Goal: Task Accomplishment & Management: Use online tool/utility

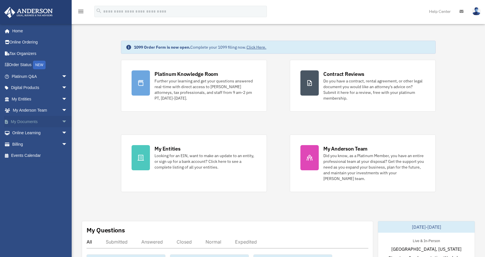
click at [39, 121] on link "My Documents arrow_drop_down" at bounding box center [40, 121] width 72 height 11
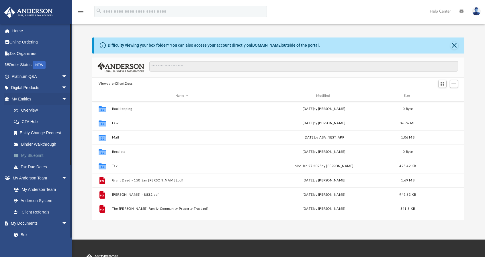
scroll to position [126, 367]
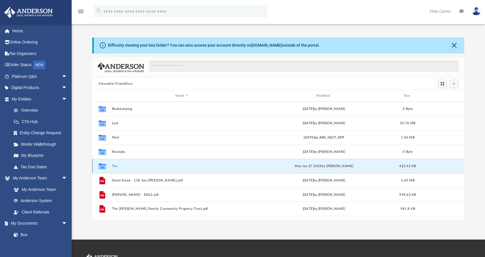
click at [150, 167] on button "Tax" at bounding box center [181, 166] width 139 height 4
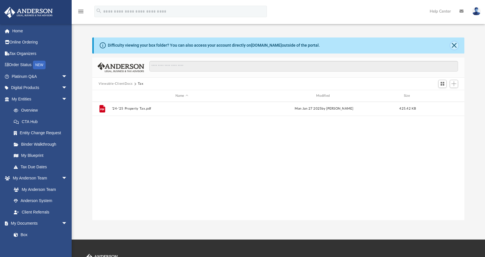
click at [453, 43] on button "Close" at bounding box center [454, 46] width 8 height 8
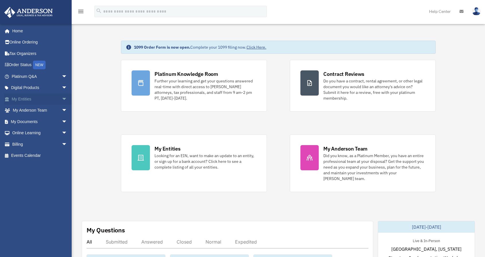
click at [38, 98] on link "My Entities arrow_drop_down" at bounding box center [40, 98] width 72 height 11
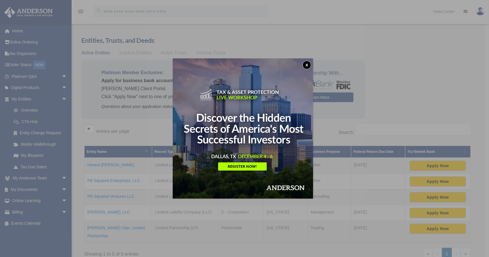
click at [310, 65] on button "x" at bounding box center [306, 65] width 9 height 9
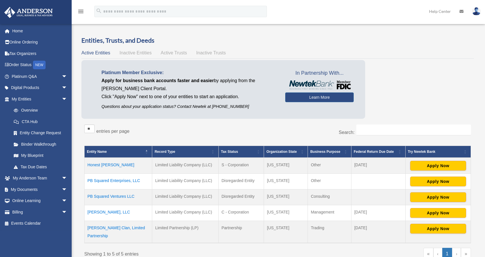
click at [112, 165] on td "Honest Books, LLC" at bounding box center [118, 166] width 68 height 16
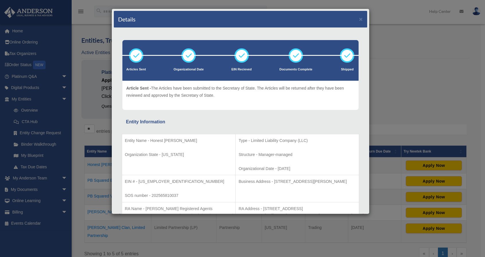
click at [391, 40] on div "Details × Articles Sent Organizational Date" at bounding box center [242, 128] width 485 height 257
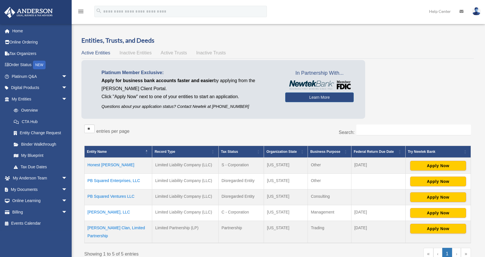
click at [362, 182] on td at bounding box center [378, 182] width 54 height 16
click at [361, 201] on td at bounding box center [378, 197] width 54 height 16
click at [166, 52] on span "Active Trusts" at bounding box center [174, 52] width 26 height 5
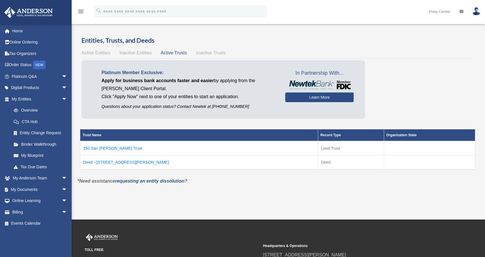
click at [205, 54] on span "Inactive Trusts" at bounding box center [211, 52] width 30 height 5
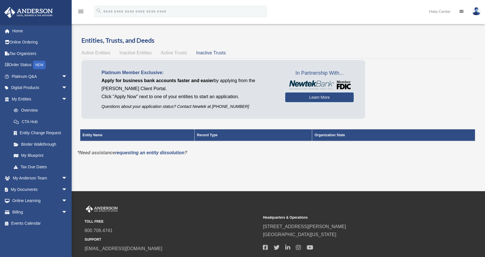
click at [133, 51] on span "Inactive Entities" at bounding box center [135, 52] width 32 height 5
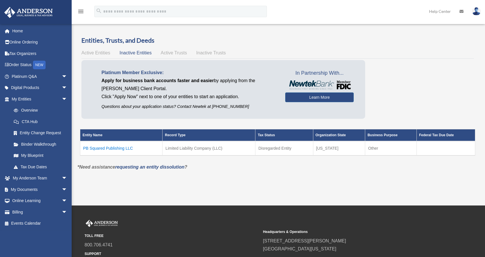
click at [97, 54] on span "Active Entities" at bounding box center [95, 52] width 29 height 5
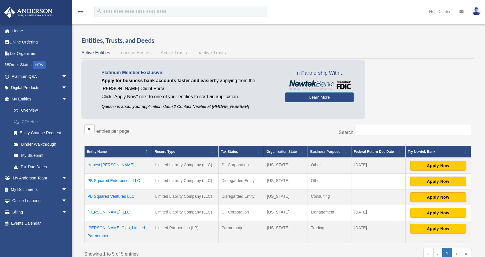
click at [27, 122] on link "CTA Hub" at bounding box center [42, 121] width 68 height 11
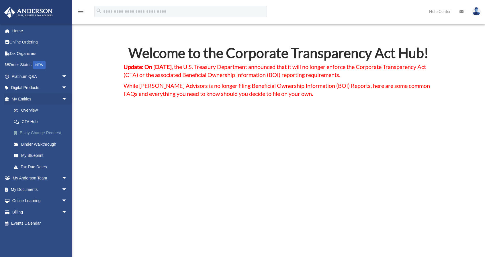
click at [21, 133] on link "Entity Change Request" at bounding box center [42, 132] width 68 height 11
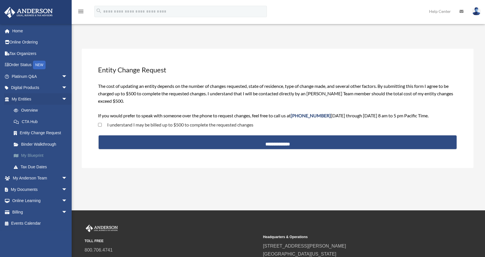
click at [36, 157] on link "My Blueprint" at bounding box center [42, 155] width 68 height 11
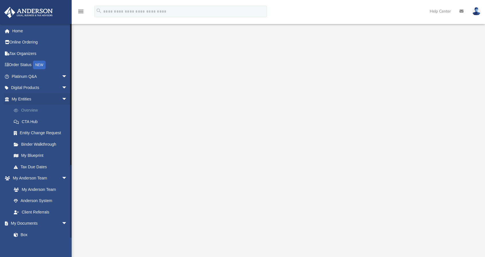
click at [26, 110] on link "Overview" at bounding box center [42, 110] width 68 height 11
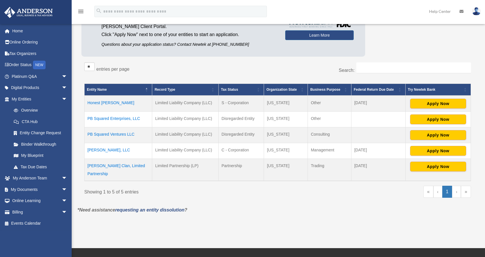
scroll to position [62, 0]
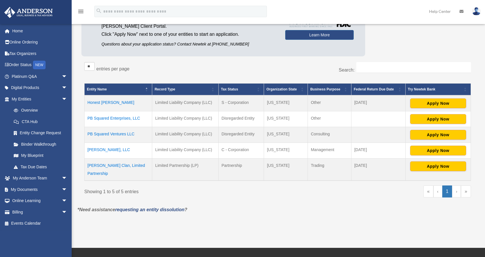
click at [108, 103] on td "Honest Books, LLC" at bounding box center [118, 103] width 68 height 16
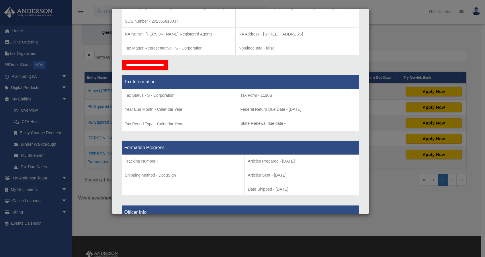
scroll to position [169, 0]
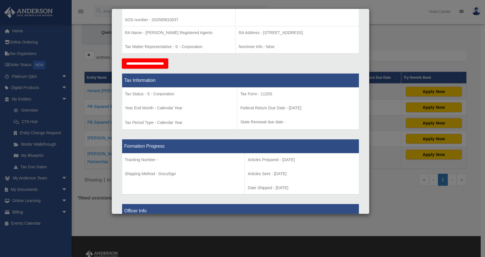
click at [377, 34] on div "Details × Articles Sent Organizational Date" at bounding box center [242, 128] width 485 height 257
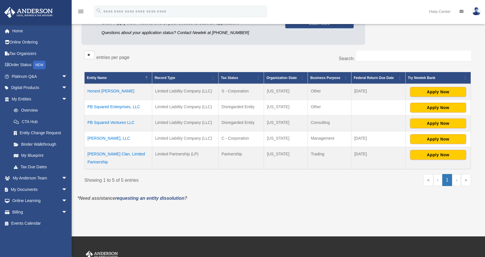
click at [114, 107] on td "PB Squared Enterprises, LLC" at bounding box center [118, 108] width 68 height 16
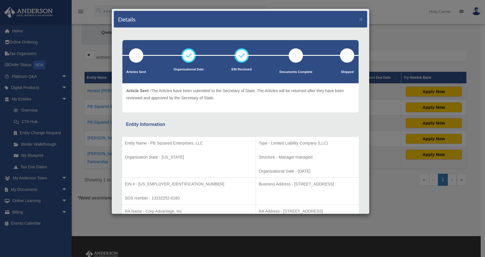
scroll to position [85, 0]
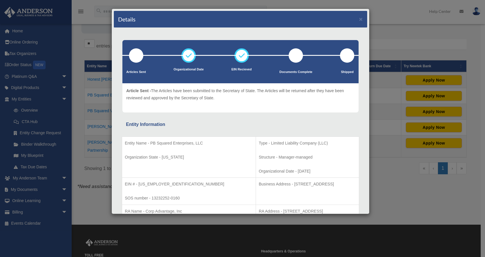
click at [304, 155] on p "Structure - Manager-managed" at bounding box center [307, 157] width 97 height 7
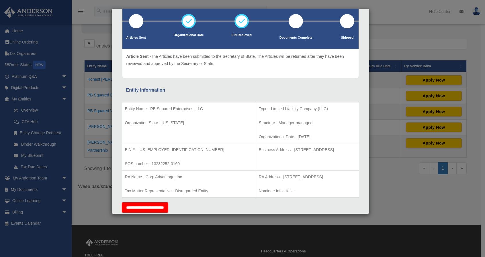
scroll to position [46, 0]
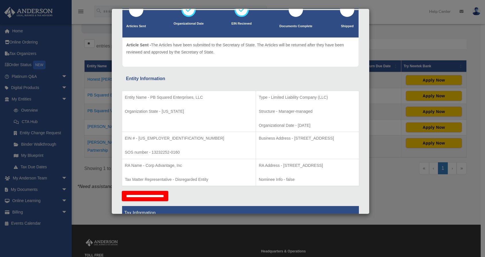
click at [78, 109] on div "Details × Articles Sent Organizational Date" at bounding box center [242, 128] width 485 height 257
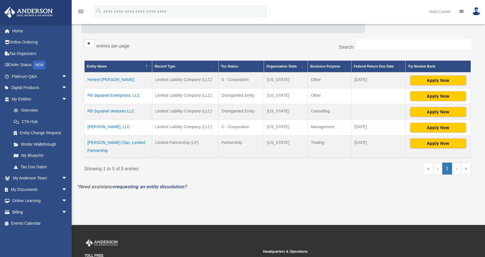
click at [109, 111] on td "PB Squared Ventures LLC" at bounding box center [118, 112] width 68 height 16
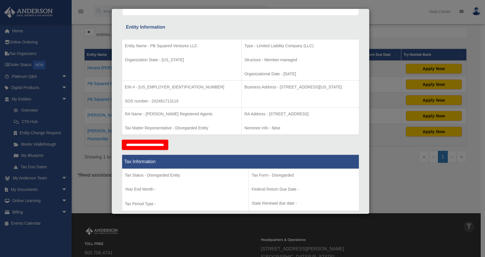
scroll to position [105, 0]
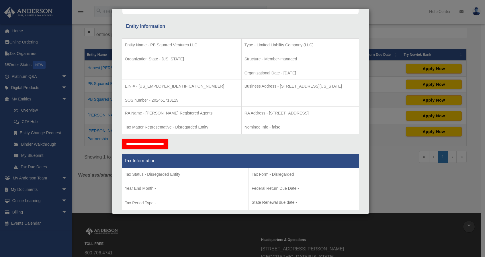
click at [85, 181] on div "Details × Articles Sent Organizational Date" at bounding box center [242, 128] width 485 height 257
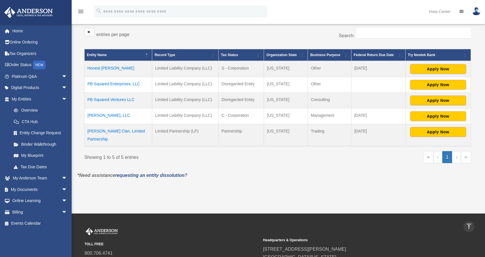
click at [97, 115] on td "RV Winkle, LLC" at bounding box center [118, 116] width 68 height 16
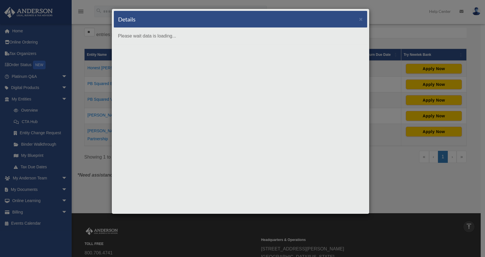
scroll to position [0, 0]
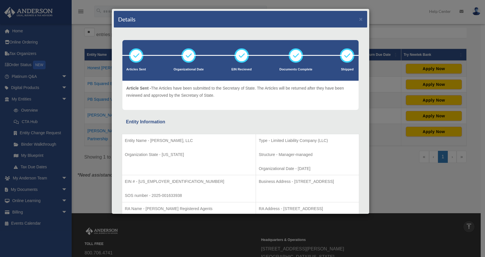
click at [95, 130] on div "Details × Articles Sent Organizational Date" at bounding box center [242, 128] width 485 height 257
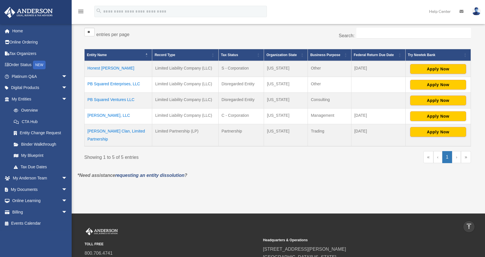
click at [95, 130] on td "Winkle Clan, Limited Partnership" at bounding box center [118, 135] width 68 height 22
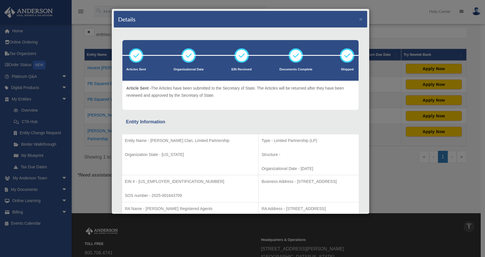
click at [95, 130] on div "Details × Articles Sent Organizational Date" at bounding box center [242, 128] width 485 height 257
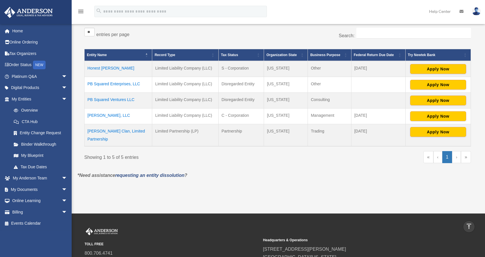
drag, startPoint x: 86, startPoint y: 51, endPoint x: 380, endPoint y: 116, distance: 301.8
click at [380, 116] on table "Entity Name Record Type Tax Status Organization State Business Purpose Federal …" at bounding box center [277, 98] width 386 height 98
click at [435, 174] on div "Do you really want to log out? Yes No Entities, Trusts, and Deeds Active Entiti…" at bounding box center [277, 63] width 409 height 248
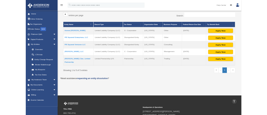
scroll to position [103, 0]
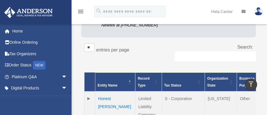
click at [259, 36] on div "Entities, Trusts, and Deeds Active Entities Inactive Entities Active Trusts Ina…" at bounding box center [168, 115] width 183 height 368
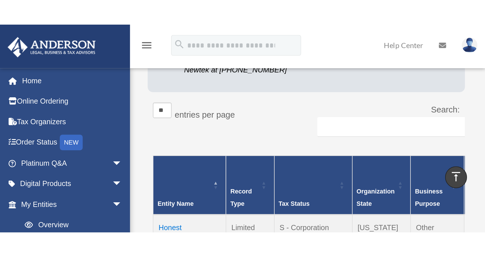
scroll to position [97, 0]
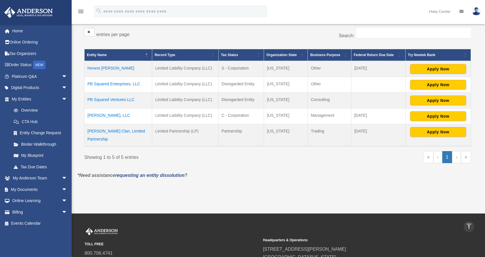
click at [102, 111] on td "RV Winkle, LLC" at bounding box center [118, 116] width 68 height 16
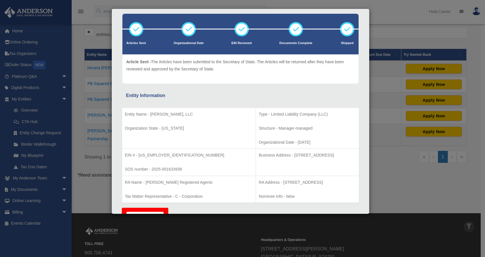
scroll to position [0, 0]
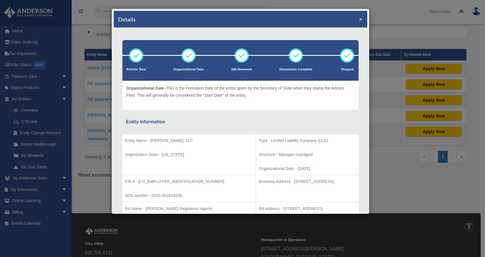
click at [359, 19] on button "×" at bounding box center [361, 19] width 4 height 6
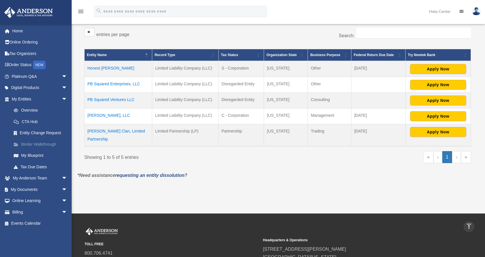
click at [38, 145] on link "Binder Walkthrough" at bounding box center [42, 144] width 68 height 11
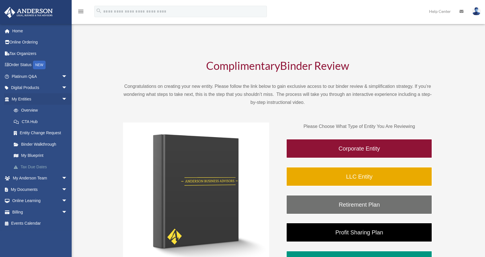
click at [35, 165] on link "Tax Due Dates" at bounding box center [42, 166] width 68 height 11
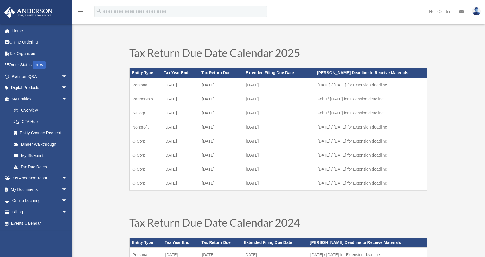
click at [209, 157] on td "July 15" at bounding box center [221, 155] width 44 height 14
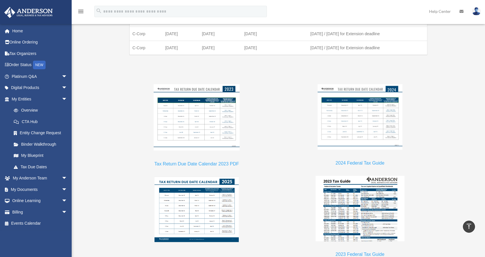
scroll to position [437, 0]
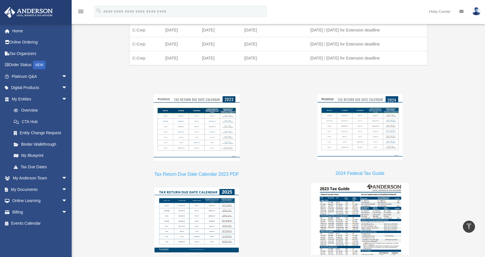
click at [351, 214] on img at bounding box center [360, 219] width 98 height 72
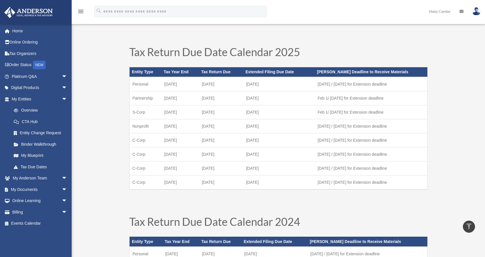
scroll to position [0, 0]
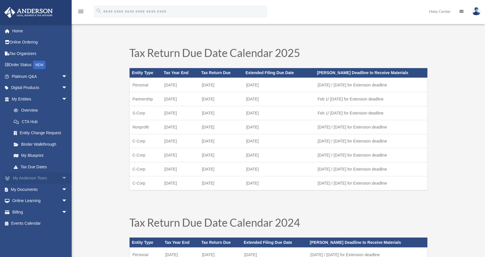
click at [38, 176] on link "My Anderson Team arrow_drop_down" at bounding box center [40, 178] width 72 height 11
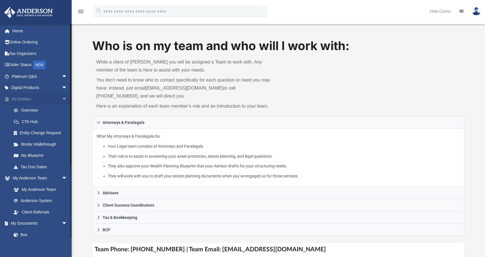
click at [62, 97] on span "arrow_drop_down" at bounding box center [67, 99] width 11 height 12
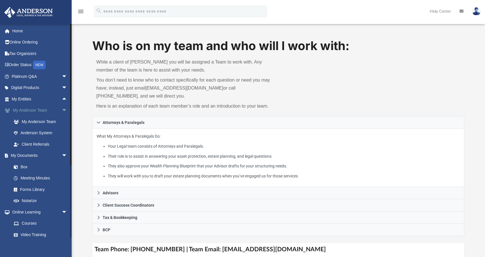
click at [62, 111] on span "arrow_drop_down" at bounding box center [67, 111] width 11 height 12
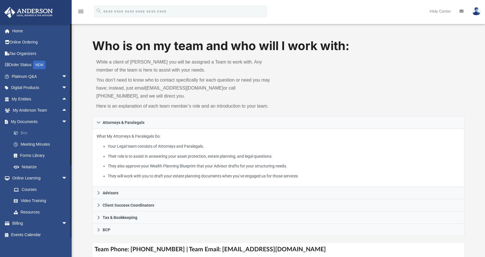
click at [47, 133] on link "Box" at bounding box center [42, 132] width 68 height 11
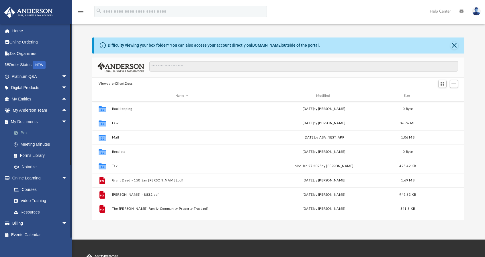
scroll to position [126, 367]
click at [455, 45] on button "Close" at bounding box center [454, 46] width 8 height 8
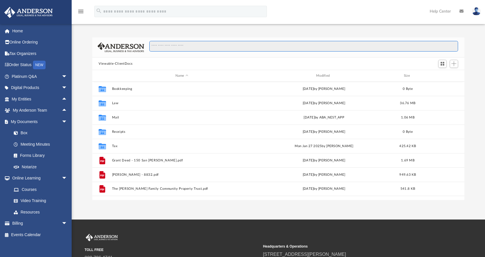
click at [155, 46] on input "Search files and folders" at bounding box center [303, 46] width 308 height 11
click at [81, 13] on icon "menu" at bounding box center [80, 11] width 7 height 7
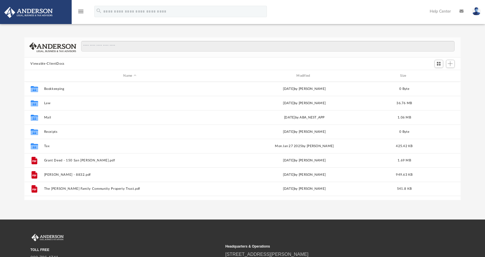
scroll to position [126, 432]
click at [81, 11] on icon "menu" at bounding box center [80, 11] width 7 height 7
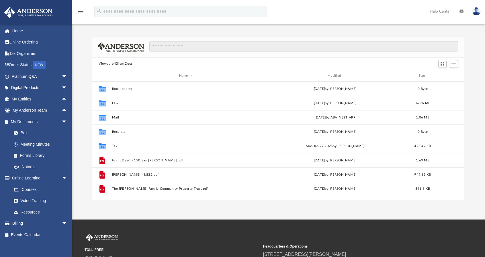
scroll to position [126, 367]
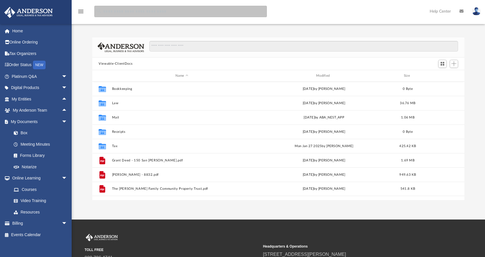
click at [109, 11] on input "search" at bounding box center [180, 11] width 172 height 11
type input "**********"
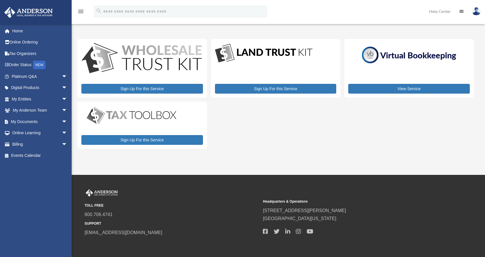
click at [447, 11] on link "Help Center" at bounding box center [439, 11] width 30 height 23
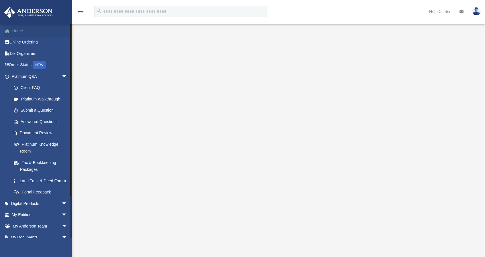
click at [18, 33] on link "Home" at bounding box center [40, 30] width 72 height 11
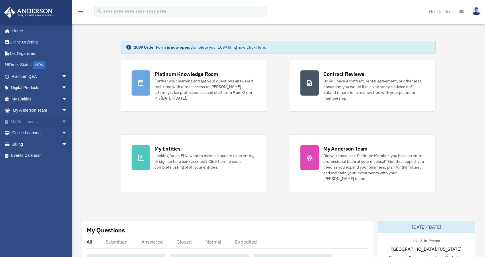
click at [23, 121] on link "My Documents arrow_drop_down" at bounding box center [40, 121] width 72 height 11
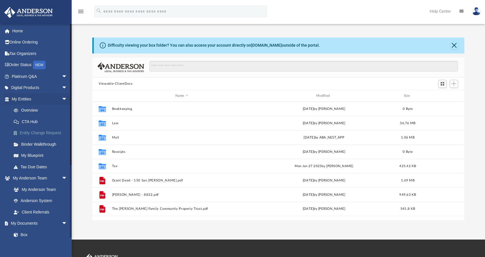
scroll to position [126, 367]
click at [62, 178] on span "arrow_drop_down" at bounding box center [67, 179] width 11 height 12
click at [62, 98] on span "arrow_drop_down" at bounding box center [67, 99] width 11 height 12
click at [24, 134] on link "Box" at bounding box center [42, 132] width 68 height 11
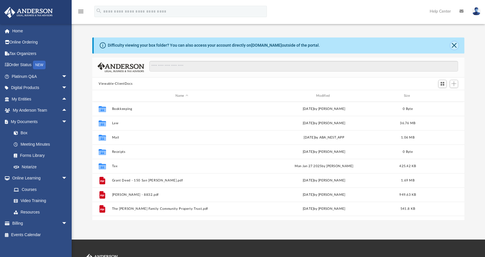
click at [454, 46] on button "Close" at bounding box center [454, 46] width 8 height 8
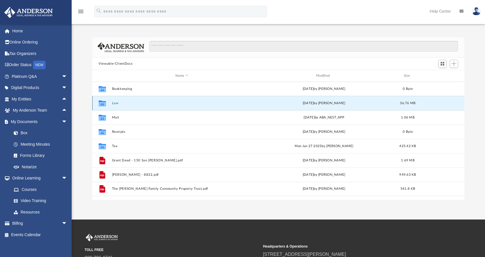
click at [113, 102] on button "Law" at bounding box center [181, 103] width 139 height 4
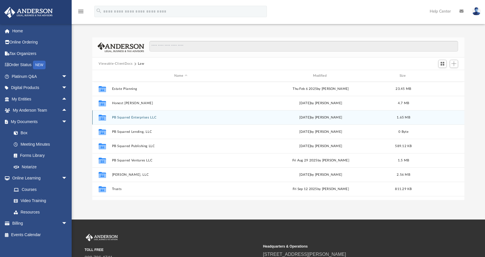
click at [144, 117] on button "PB Squared Enterprises LLC" at bounding box center [180, 118] width 137 height 4
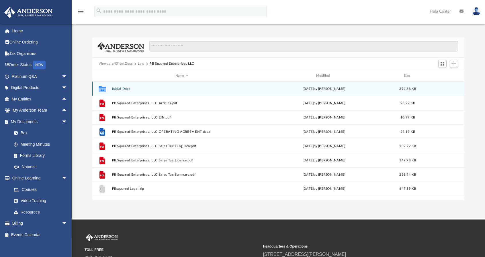
click at [127, 88] on button "Initial Docs" at bounding box center [181, 89] width 139 height 4
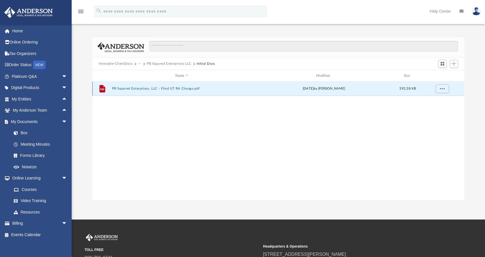
click at [136, 89] on button "PB Squared Enterprises, LLC - Filed UT RA Change.pdf" at bounding box center [181, 89] width 139 height 4
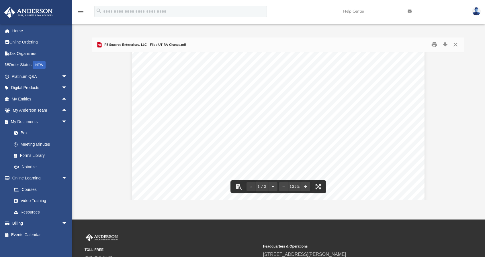
scroll to position [0, 0]
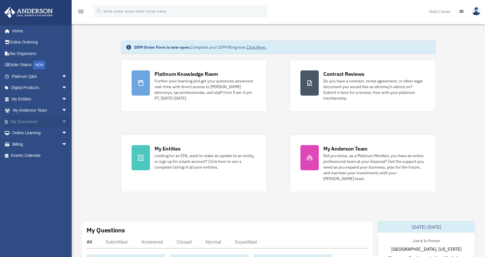
click at [38, 122] on link "My Documents arrow_drop_down" at bounding box center [40, 121] width 72 height 11
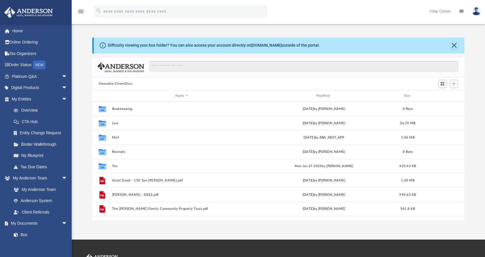
scroll to position [126, 367]
click at [107, 83] on button "Viewable-ClientDocs" at bounding box center [116, 83] width 34 height 5
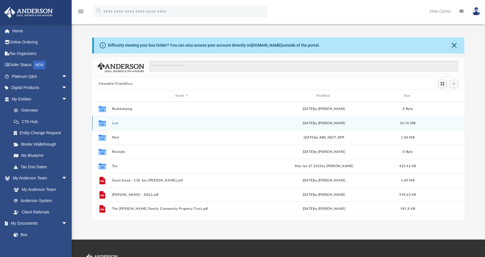
click at [111, 122] on div "Collaborated Folder Law Wed Oct 1 2025 by Gerald Higgins 36.76 MB" at bounding box center [278, 123] width 372 height 14
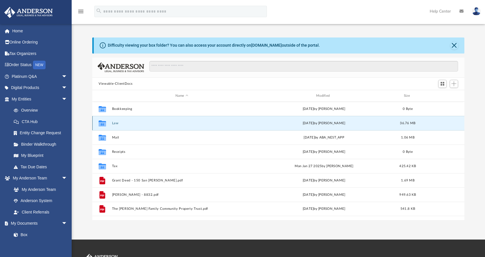
click at [118, 123] on button "Law" at bounding box center [181, 123] width 139 height 4
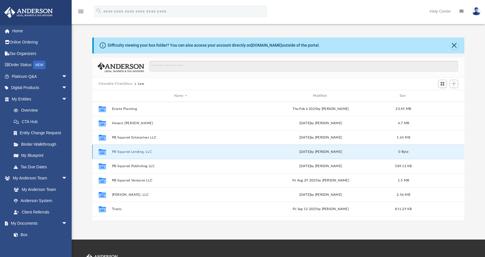
click at [117, 151] on button "PB Squared Lending, LLC" at bounding box center [180, 152] width 137 height 4
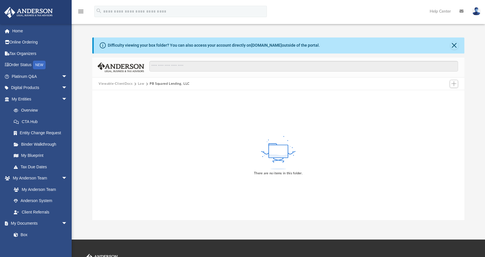
click at [138, 84] on button "Law" at bounding box center [141, 83] width 7 height 5
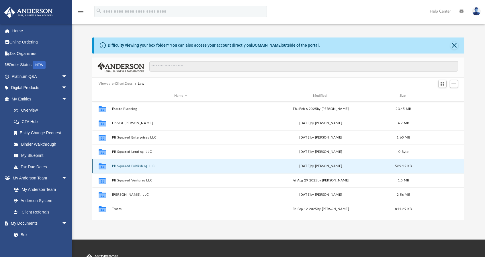
click at [126, 166] on button "PB Squared Publishing LLC" at bounding box center [180, 166] width 137 height 4
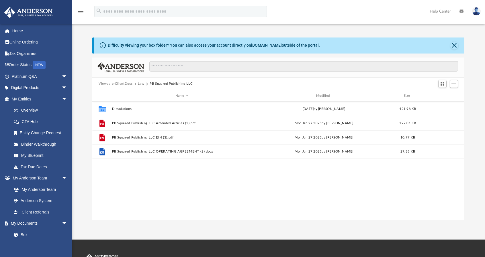
click at [143, 83] on button "Law" at bounding box center [141, 83] width 7 height 5
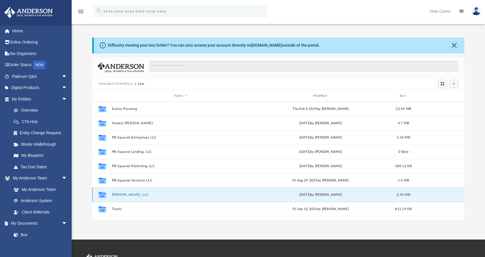
click at [121, 196] on button "RV Winkle, LLC" at bounding box center [180, 195] width 137 height 4
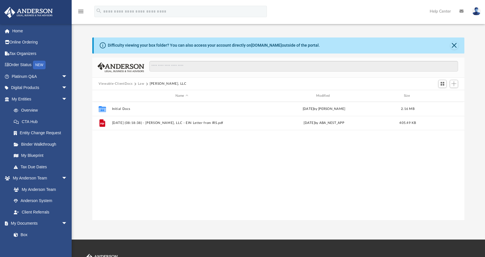
click at [143, 84] on button "Law" at bounding box center [141, 83] width 7 height 5
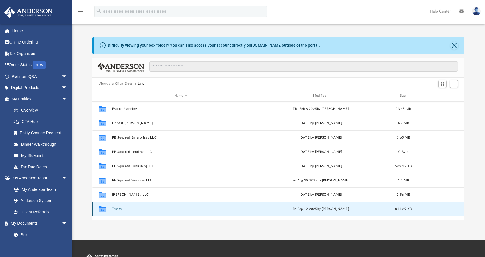
click at [113, 211] on button "Trusts" at bounding box center [180, 209] width 137 height 4
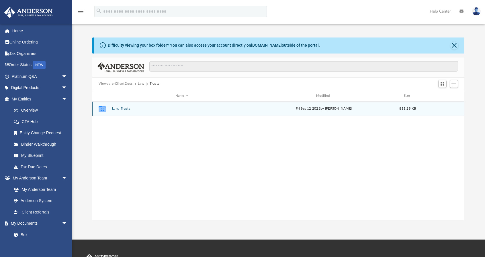
click at [117, 107] on button "Land Trusts" at bounding box center [181, 109] width 139 height 4
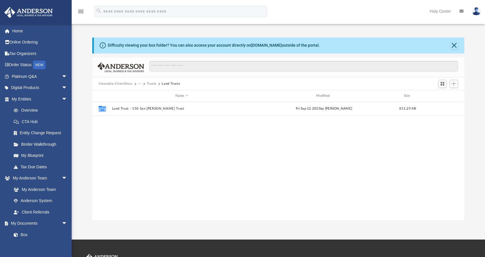
click at [150, 85] on button "Trusts" at bounding box center [152, 83] width 10 height 5
click at [141, 83] on button "Law" at bounding box center [141, 83] width 7 height 5
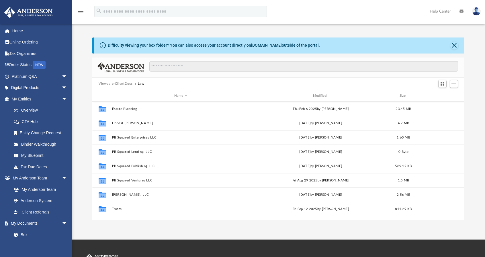
click at [125, 83] on button "Viewable-ClientDocs" at bounding box center [116, 83] width 34 height 5
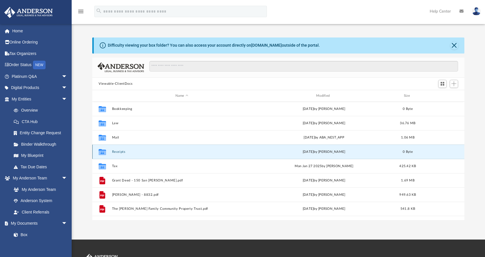
click at [112, 150] on button "Receipts" at bounding box center [181, 152] width 139 height 4
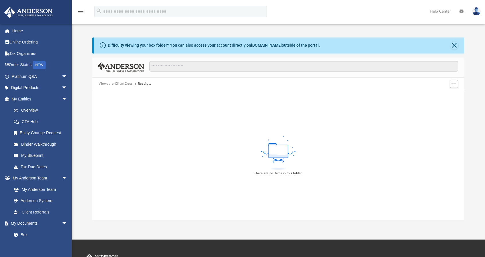
click at [118, 85] on button "Viewable-ClientDocs" at bounding box center [116, 83] width 34 height 5
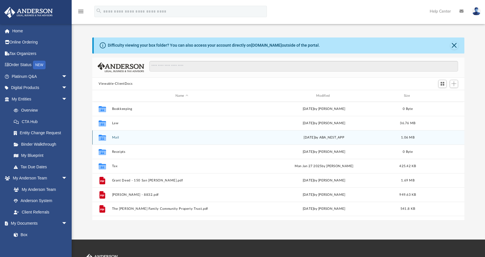
click at [118, 137] on button "Mail" at bounding box center [181, 138] width 139 height 4
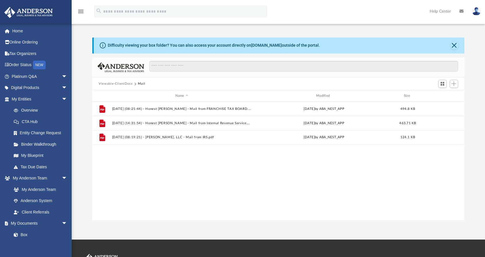
click at [124, 82] on button "Viewable-ClientDocs" at bounding box center [116, 83] width 34 height 5
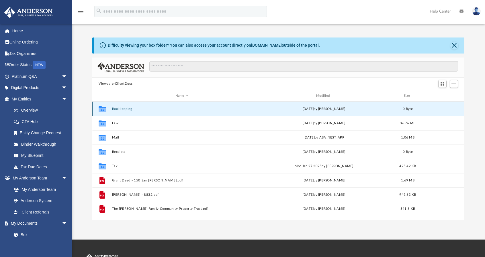
click at [119, 108] on button "Bookkeeping" at bounding box center [181, 109] width 139 height 4
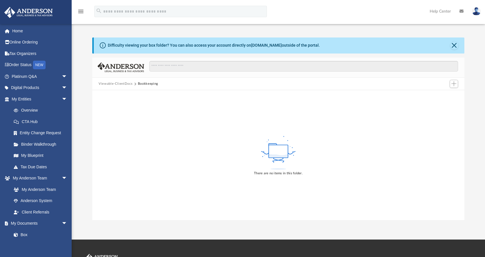
click at [121, 83] on button "Viewable-ClientDocs" at bounding box center [116, 83] width 34 height 5
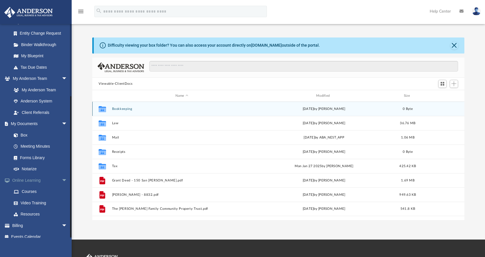
scroll to position [105, 0]
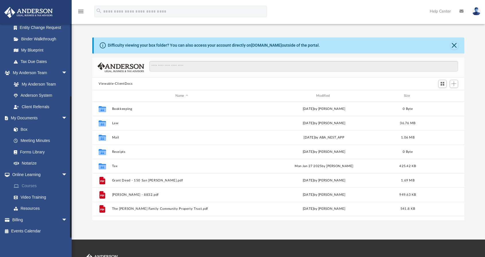
click at [32, 186] on link "Courses" at bounding box center [42, 185] width 68 height 11
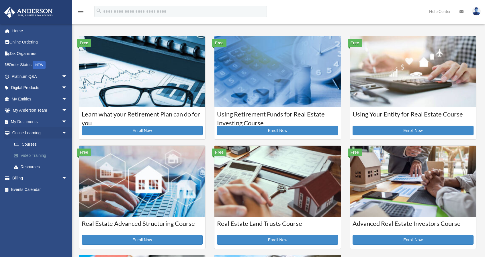
click at [35, 154] on link "Video Training" at bounding box center [42, 155] width 68 height 11
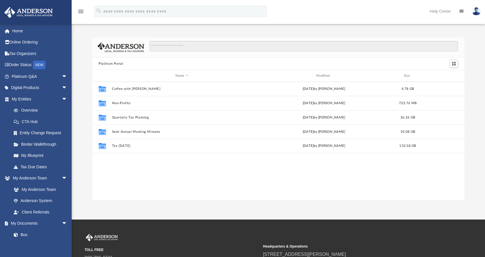
scroll to position [126, 367]
click at [62, 176] on span "arrow_drop_down" at bounding box center [67, 179] width 11 height 12
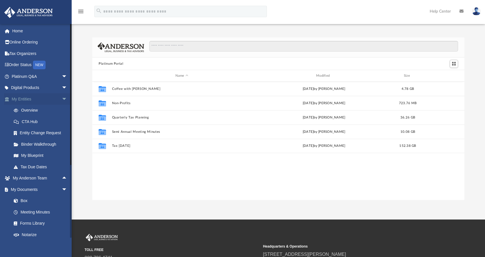
click at [62, 97] on span "arrow_drop_down" at bounding box center [67, 99] width 11 height 12
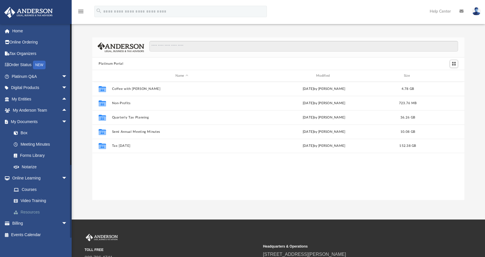
click at [36, 213] on link "Resources" at bounding box center [42, 212] width 68 height 11
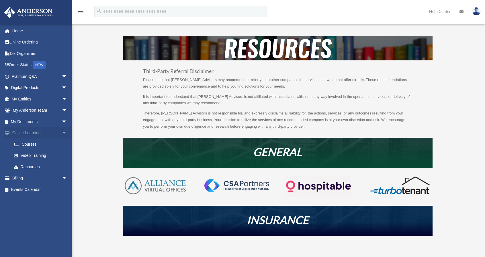
click at [62, 133] on span "arrow_drop_down" at bounding box center [67, 133] width 11 height 12
click at [55, 154] on link "Events Calendar" at bounding box center [40, 155] width 72 height 11
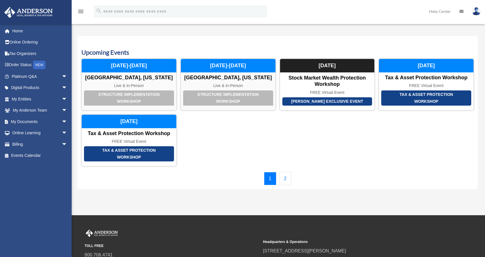
click at [286, 178] on link "2" at bounding box center [285, 178] width 12 height 13
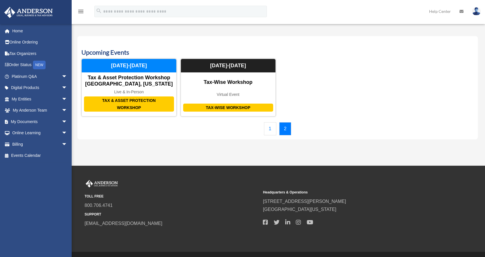
click at [272, 130] on link "1" at bounding box center [270, 128] width 12 height 13
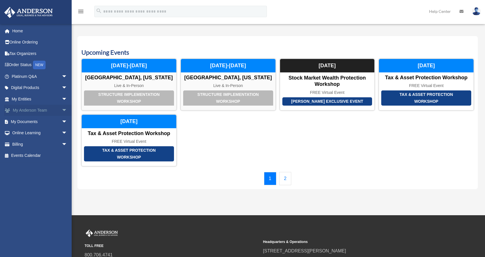
click at [62, 110] on span "arrow_drop_down" at bounding box center [67, 111] width 11 height 12
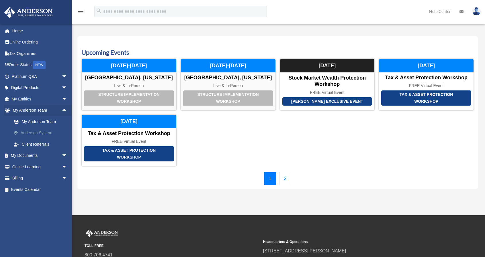
click at [52, 131] on link "Anderson System" at bounding box center [42, 132] width 68 height 11
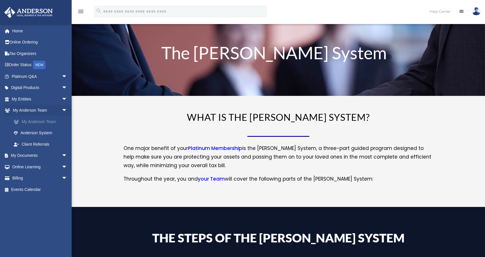
click at [43, 123] on link "My Anderson Team" at bounding box center [42, 121] width 68 height 11
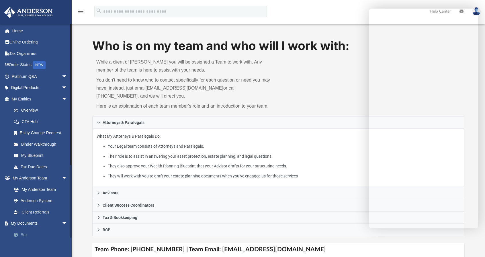
click at [21, 232] on link "Box" at bounding box center [42, 234] width 68 height 11
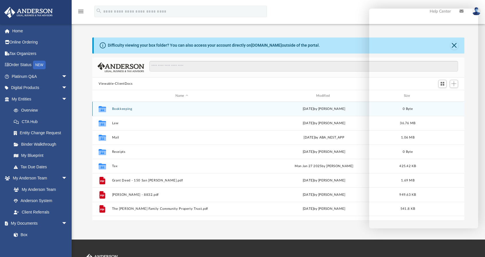
scroll to position [126, 367]
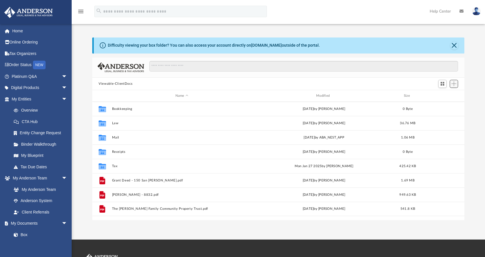
click at [454, 84] on span "Add" at bounding box center [453, 83] width 5 height 5
click at [441, 94] on li "Upload" at bounding box center [445, 95] width 18 height 6
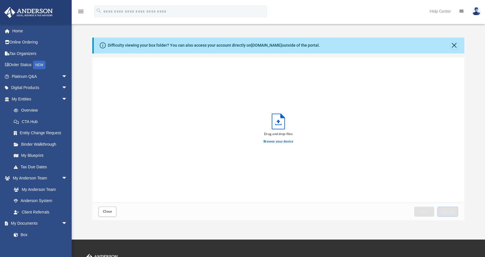
scroll to position [141, 367]
click at [278, 142] on label "Browse your device" at bounding box center [278, 141] width 30 height 5
click at [0, 0] on input "Browse your device" at bounding box center [0, 0] width 0 height 0
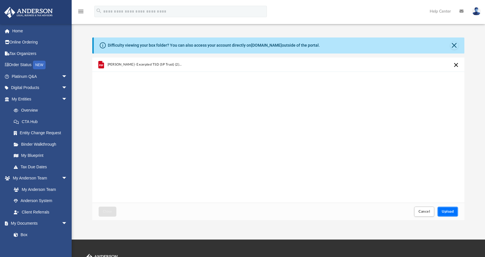
click at [443, 210] on span "Upload" at bounding box center [447, 211] width 12 height 3
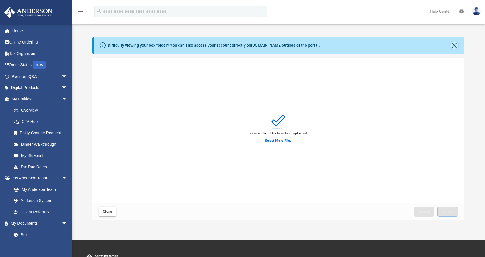
click at [454, 43] on button "Close" at bounding box center [454, 46] width 8 height 8
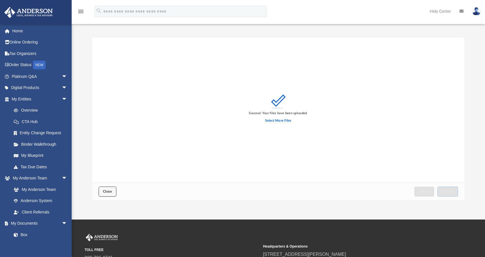
click at [109, 193] on span "Close" at bounding box center [107, 191] width 9 height 3
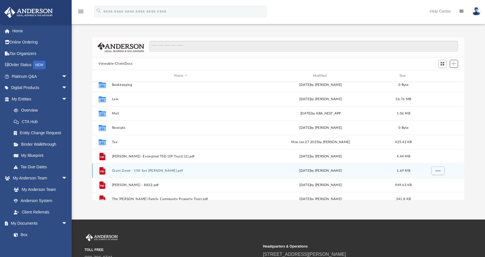
scroll to position [0, 0]
